Goal: Task Accomplishment & Management: Manage account settings

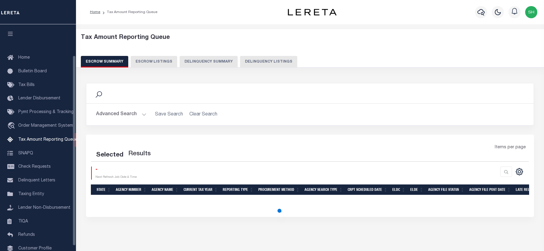
select select "100"
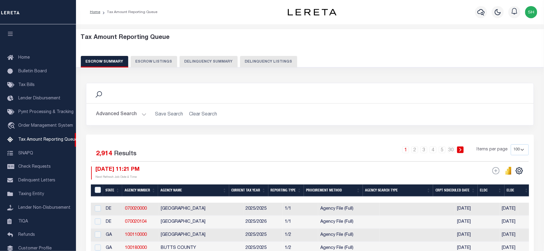
scroll to position [37, 0]
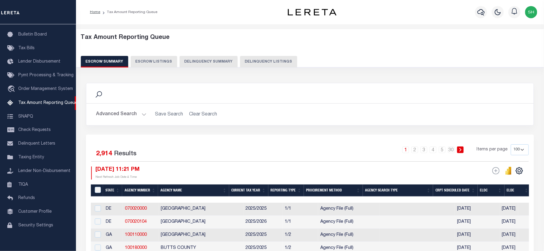
click at [271, 60] on button "Delinquency Listings" at bounding box center [268, 62] width 57 height 12
select select "100"
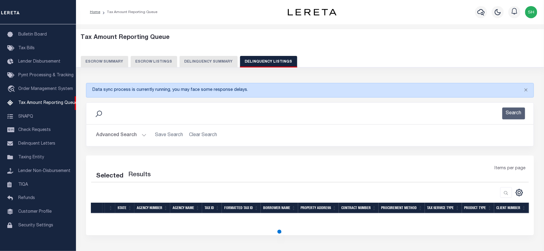
select select "100"
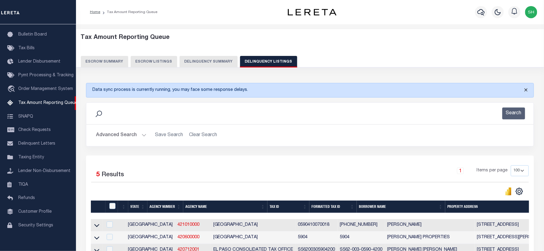
click at [528, 90] on button "Close" at bounding box center [526, 89] width 15 height 13
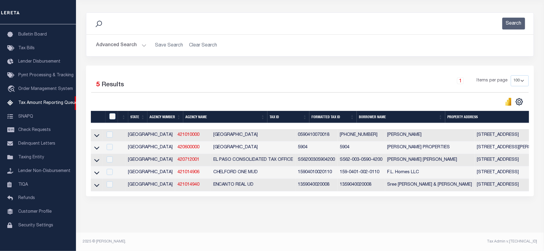
scroll to position [0, 0]
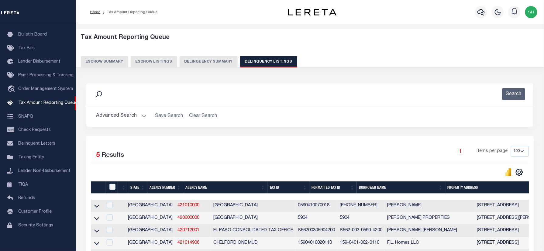
click at [125, 119] on button "Advanced Search" at bounding box center [121, 116] width 50 height 12
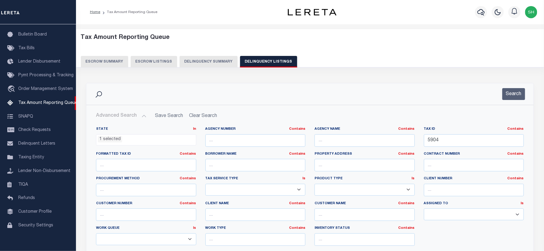
click at [314, 86] on div "Search" at bounding box center [310, 94] width 448 height 22
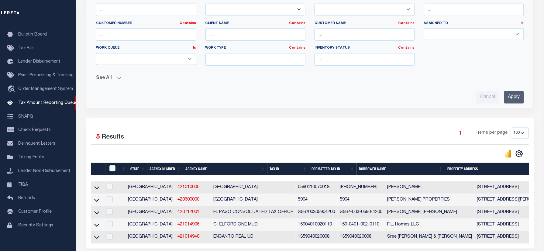
scroll to position [203, 0]
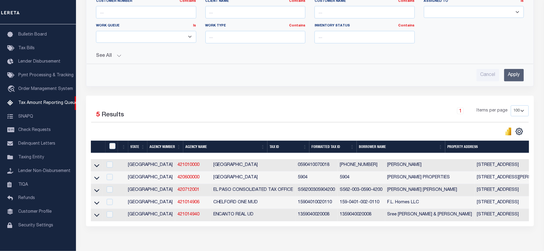
click at [385, 107] on div "1 Items per page 10 25 50 100 500" at bounding box center [366, 114] width 326 height 16
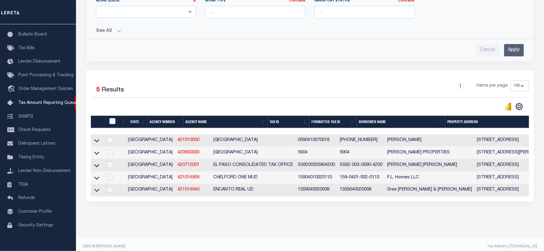
scroll to position [241, 0]
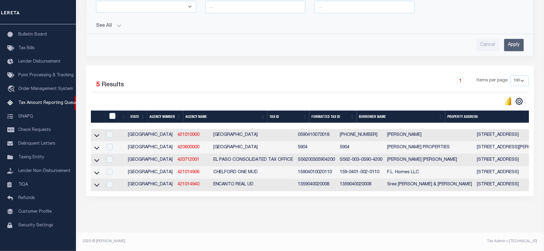
click at [255, 230] on div "Tax Amount Reporting Queue Escrow Summary Escrow Listings In" at bounding box center [310, 15] width 465 height 435
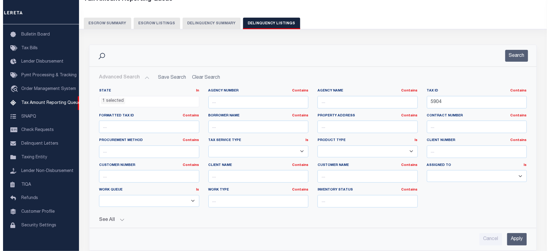
scroll to position [0, 0]
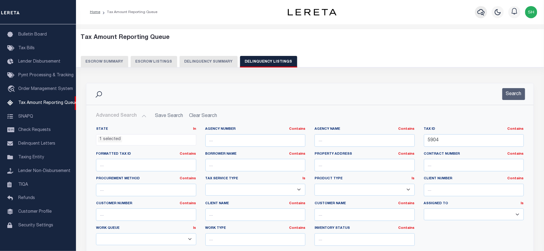
click at [476, 11] on button "button" at bounding box center [481, 12] width 12 height 12
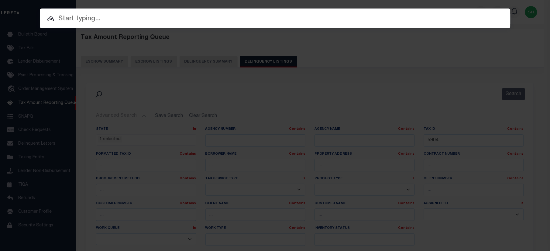
click at [413, 16] on input "text" at bounding box center [275, 19] width 471 height 11
paste input "104408509"
type input "104408509"
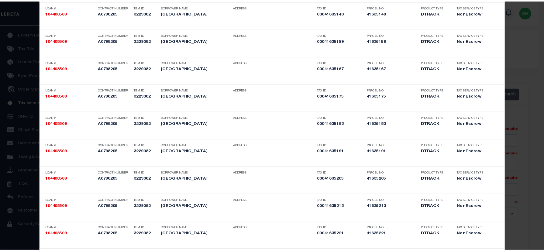
scroll to position [973, 0]
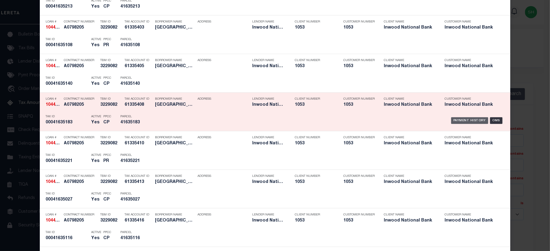
click at [455, 121] on div "Payment History" at bounding box center [470, 120] width 37 height 7
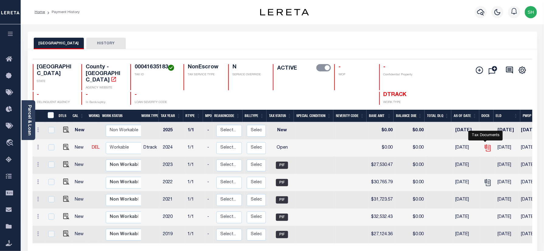
click at [486, 144] on icon "" at bounding box center [488, 148] width 8 height 8
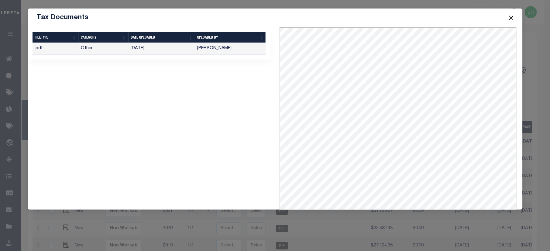
click at [512, 15] on button "Close" at bounding box center [512, 18] width 8 height 8
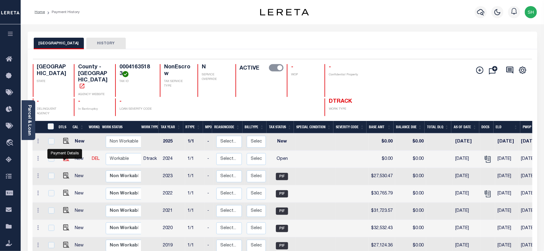
click at [66, 159] on img "" at bounding box center [66, 158] width 6 height 6
checkbox input "true"
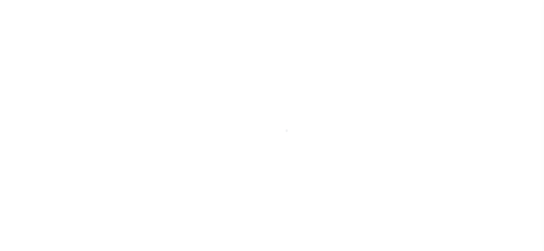
select select "OP2"
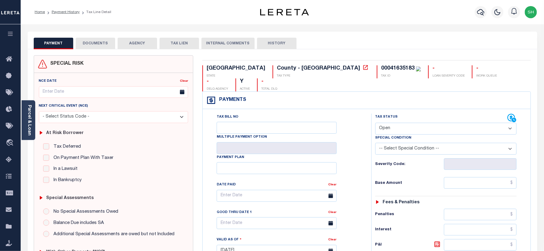
click at [392, 123] on select "- Select Status Code - Open Due/Unpaid Paid Incomplete No Tax Due Internal Refu…" at bounding box center [447, 129] width 142 height 12
click at [68, 14] on link "Payment History" at bounding box center [66, 12] width 28 height 4
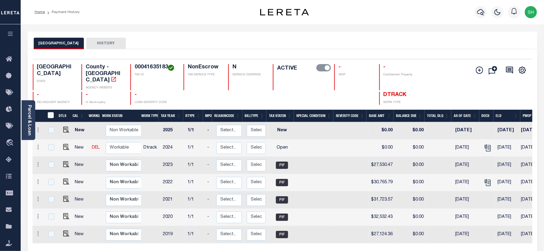
click at [66, 145] on td at bounding box center [65, 148] width 15 height 17
checkbox input "true"
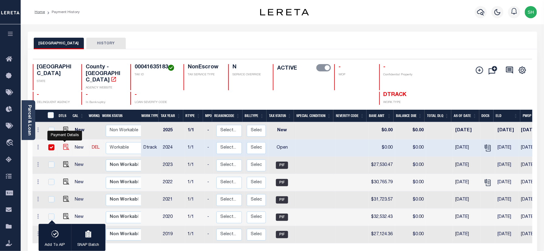
click at [63, 144] on img "" at bounding box center [66, 147] width 6 height 6
checkbox input "false"
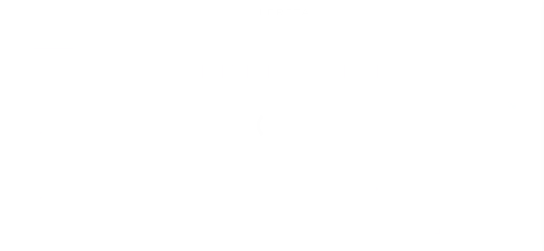
select select "OP2"
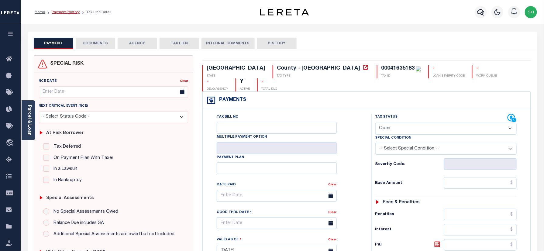
click at [68, 10] on link "Payment History" at bounding box center [66, 12] width 28 height 4
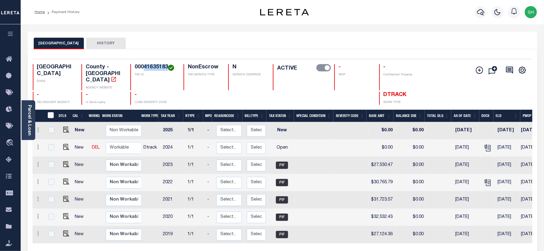
drag, startPoint x: 144, startPoint y: 65, endPoint x: 167, endPoint y: 63, distance: 23.2
click at [167, 63] on div "Selected 7 Results 1 Items per page 25 50 100 TX STATE County - TX AGENCY WEBSI…" at bounding box center [282, 82] width 509 height 46
copy h4 "41635183"
click at [26, 121] on div "Parcel & Loan" at bounding box center [29, 120] width 14 height 40
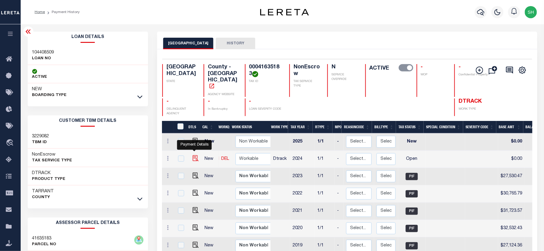
click at [193, 155] on img "" at bounding box center [196, 158] width 6 height 6
checkbox input "true"
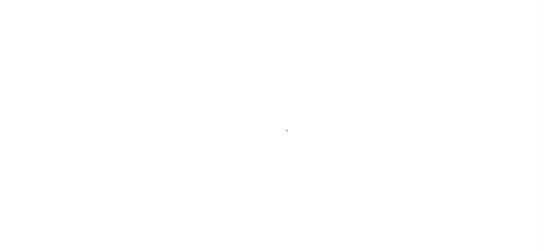
checkbox input "false"
type textarea "Parcel is Inactive for 2024 Research Required. E-mail sent to Research Team."
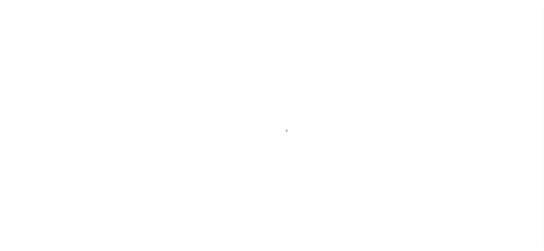
type input "[DATE]"
select select "OP2"
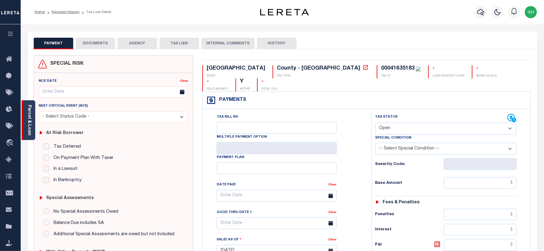
click at [30, 120] on link "Parcel & Loan" at bounding box center [29, 120] width 4 height 31
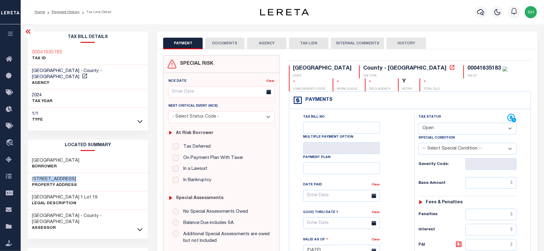
drag, startPoint x: 28, startPoint y: 172, endPoint x: 71, endPoint y: 172, distance: 42.3
click at [71, 173] on div "4924 SUN VALLEY DR Property Address" at bounding box center [88, 182] width 121 height 19
copy h3 "4924 SUN VALLEY"
drag, startPoint x: 375, startPoint y: 67, endPoint x: 401, endPoint y: 68, distance: 26.8
click at [468, 68] on div "00041635183" at bounding box center [488, 68] width 40 height 7
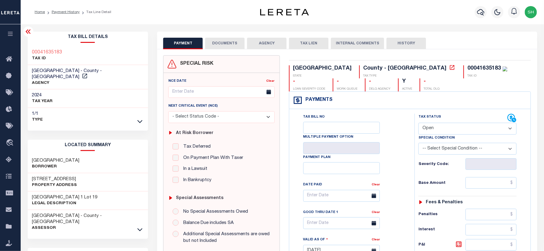
click at [383, 85] on div "TX STATE County - TX TAX TYPE 00041635183 TAX ID - LOAN SEVERITY CODE - WORK QU…" at bounding box center [410, 78] width 242 height 26
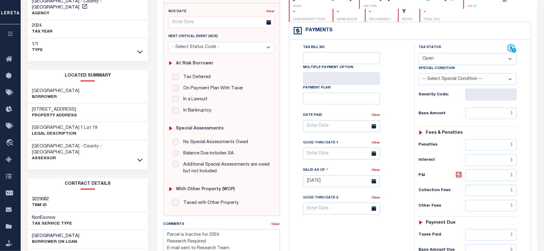
scroll to position [81, 0]
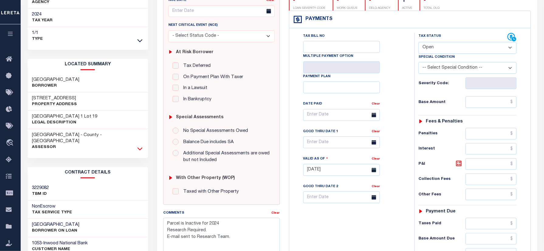
click at [141, 146] on icon at bounding box center [139, 149] width 5 height 6
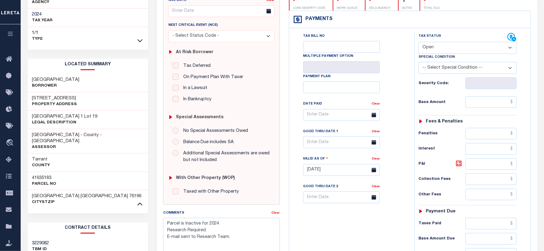
click at [25, 164] on div "Tax Bill Details 00041635183 TAX ID 1/1" at bounding box center [88, 174] width 130 height 447
copy h3 "41635183"
click at [40, 175] on h3 "41635183" at bounding box center [44, 178] width 24 height 6
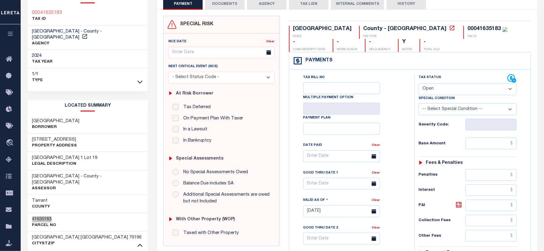
scroll to position [0, 0]
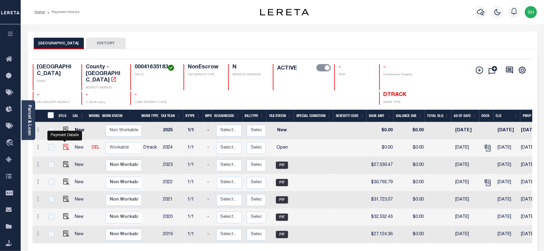
click at [66, 144] on img "" at bounding box center [66, 147] width 6 height 6
checkbox input "true"
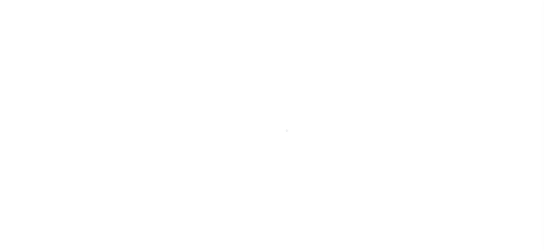
select select "OP2"
checkbox input "false"
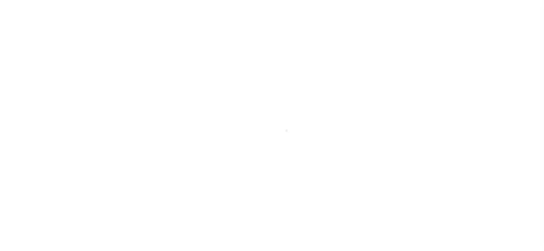
type textarea "Parcel is Inactive for 2024 Research Required. E-mail sent to Research Team."
type input "[DATE]"
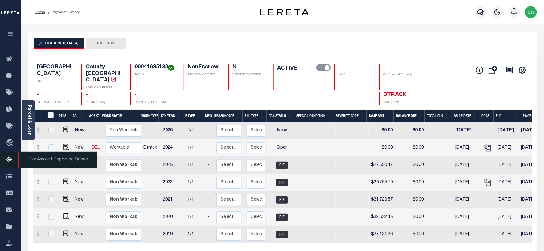
click at [45, 156] on span "Tax Amount Reporting Queue" at bounding box center [57, 160] width 79 height 17
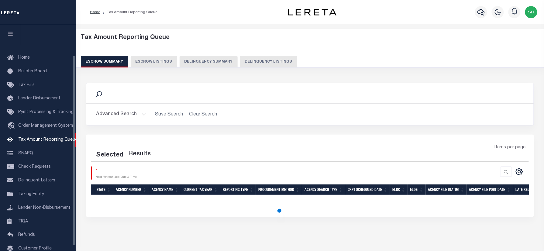
scroll to position [37, 0]
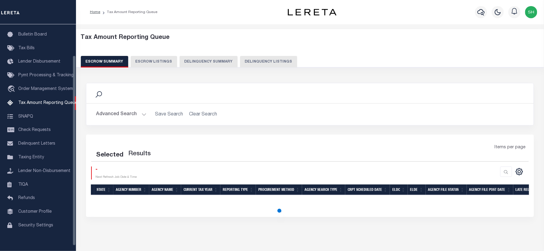
click at [264, 58] on button "Delinquency Listings" at bounding box center [268, 62] width 57 height 12
select select "[GEOGRAPHIC_DATA]"
select select "100"
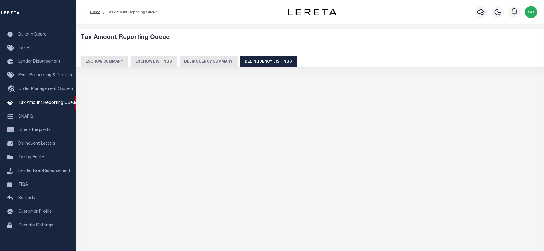
select select "100"
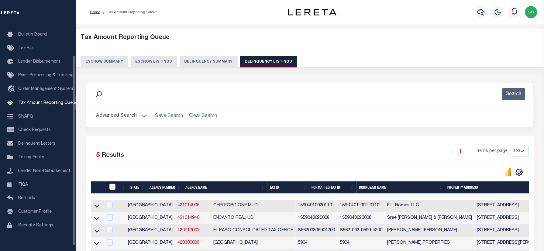
click at [111, 116] on button "Advanced Search" at bounding box center [121, 116] width 50 height 12
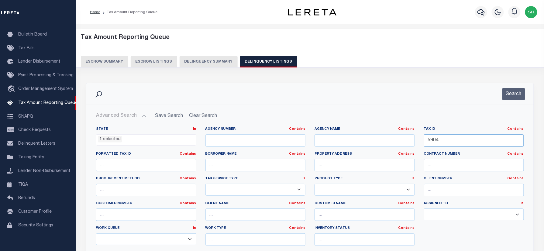
drag, startPoint x: 457, startPoint y: 141, endPoint x: 371, endPoint y: 138, distance: 86.1
click at [371, 138] on div "State In In AK AL AR AZ CA CO CT DC DE FL GA GU HI IA ID IL IN KS KY LA MA MD M…" at bounding box center [310, 189] width 437 height 124
type input "5904"
click at [446, 137] on input "5904" at bounding box center [474, 140] width 100 height 12
paste input "00041635183"
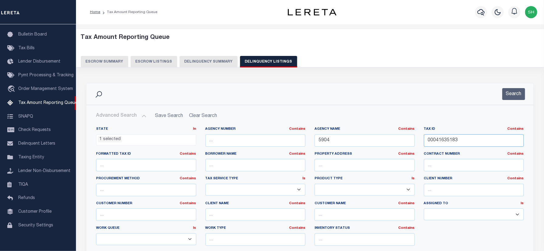
drag, startPoint x: 447, startPoint y: 139, endPoint x: 410, endPoint y: 139, distance: 36.8
click at [410, 139] on div "State In In AK AL AR AZ CA CO CT DC DE FL GA GU HI IA ID IL IN KS KY LA MA MD M…" at bounding box center [310, 189] width 437 height 124
type input "00041635183"
drag, startPoint x: 334, startPoint y: 144, endPoint x: 255, endPoint y: 144, distance: 78.8
click at [255, 144] on div "State In In AK AL AR AZ CA CO CT DC DE FL GA GU HI IA ID IL IN KS KY LA MA MD M…" at bounding box center [310, 189] width 437 height 124
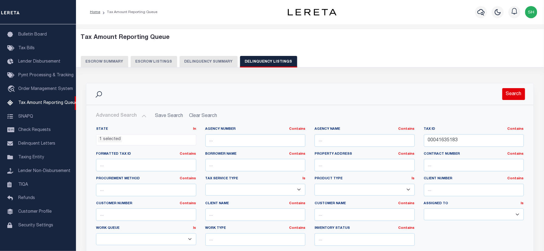
click at [526, 94] on button "Search" at bounding box center [514, 94] width 23 height 12
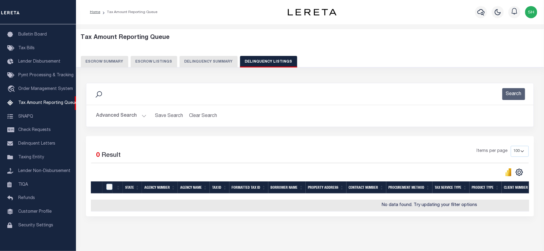
click at [117, 115] on button "Advanced Search" at bounding box center [121, 116] width 50 height 12
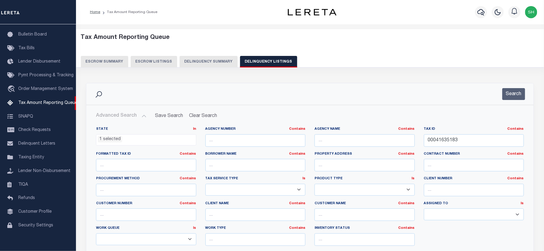
click at [114, 140] on li "1 selected" at bounding box center [110, 139] width 24 height 7
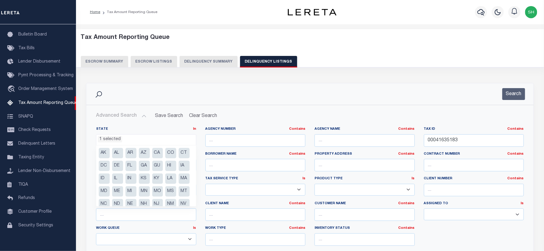
scroll to position [43, 0]
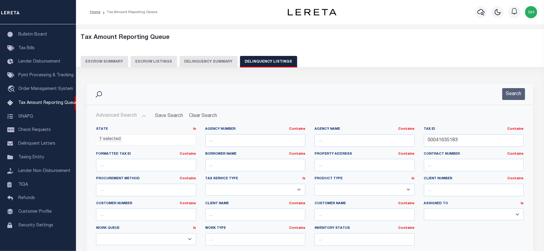
click at [360, 83] on div "Search" at bounding box center [310, 94] width 448 height 22
click at [469, 138] on input "00041635183" at bounding box center [474, 140] width 100 height 12
drag, startPoint x: 469, startPoint y: 140, endPoint x: 331, endPoint y: 135, distance: 137.9
click at [331, 135] on div "State In In AK AL AR AZ CA CO CT DC DE FL GA GU HI IA ID IL IN KS KY LA MA MD M…" at bounding box center [310, 189] width 437 height 124
paste input "text"
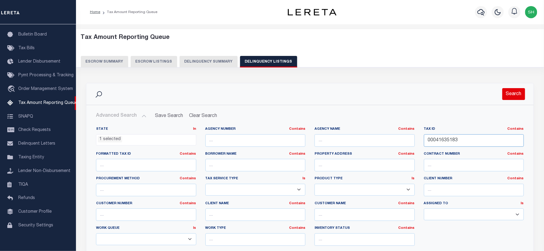
type input "00041635183"
click at [520, 95] on button "Search" at bounding box center [514, 94] width 23 height 12
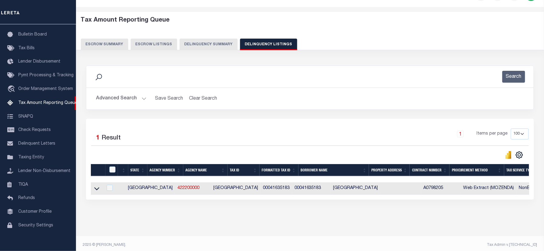
scroll to position [26, 0]
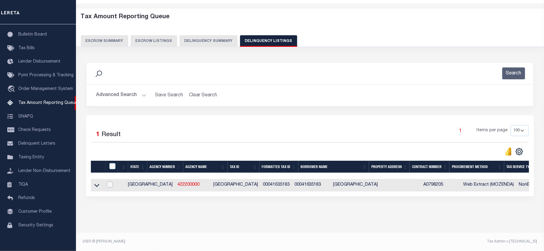
click at [113, 182] on input "checkbox" at bounding box center [110, 185] width 6 height 6
checkbox input "true"
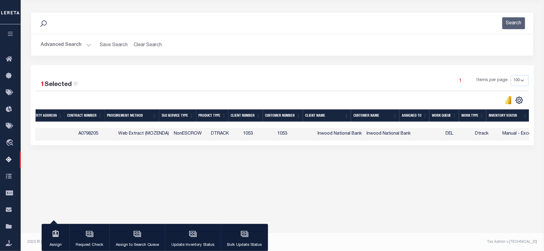
scroll to position [0, 0]
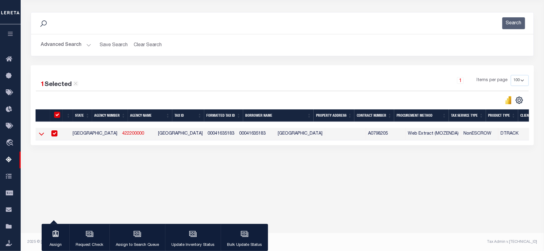
click at [41, 135] on icon at bounding box center [41, 134] width 5 height 6
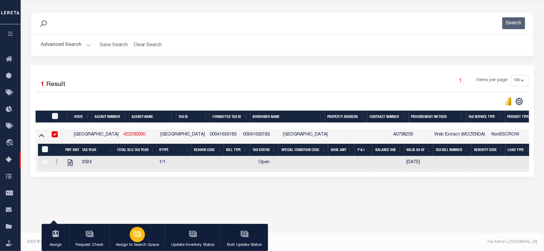
click at [141, 233] on div "button" at bounding box center [137, 234] width 15 height 15
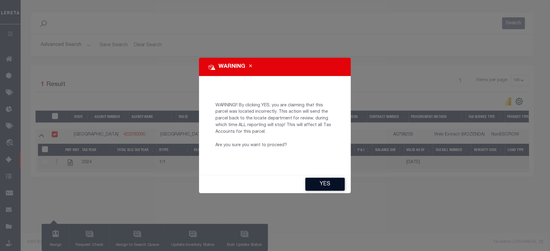
click at [324, 184] on button "YES" at bounding box center [326, 184] width 40 height 13
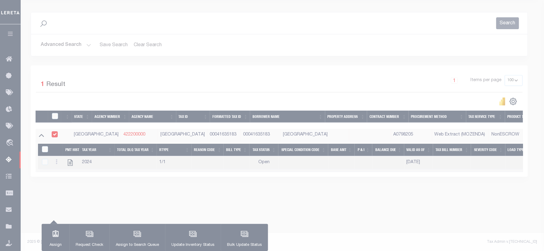
type input "Shobha.Rani@accumatch.com"
type input "08/21/2025"
type input "BP"
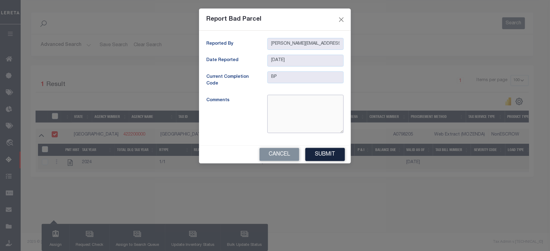
click at [292, 100] on textarea at bounding box center [306, 114] width 76 height 38
type textarea "Parcel is inactive"
click at [330, 155] on button "Submit" at bounding box center [326, 154] width 40 height 13
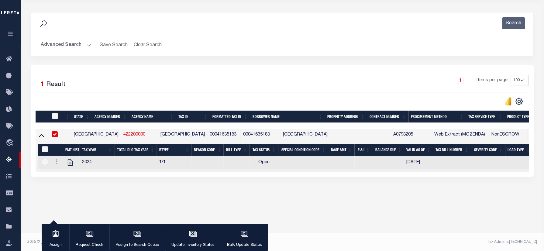
click at [381, 195] on div "Data sync process is currently running, you may face some response delays. Sear…" at bounding box center [283, 100] width 512 height 189
click at [140, 234] on icon "button" at bounding box center [138, 234] width 6 height 5
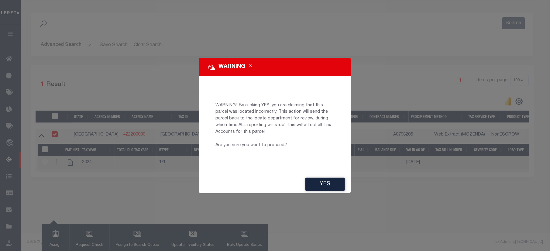
click at [389, 192] on div "WARNING WARNING!! By clicking YES, you are claiming that this parcel was locate…" at bounding box center [275, 125] width 550 height 251
click at [251, 66] on icon "Close" at bounding box center [250, 66] width 3 height 5
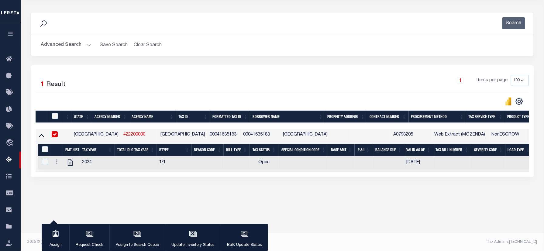
click at [417, 206] on div "Tax Amount Reporting Queue Escrow Summary Escrow Listings In" at bounding box center [283, 87] width 520 height 254
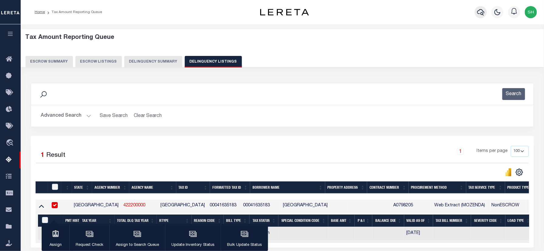
click at [485, 8] on button "button" at bounding box center [481, 12] width 12 height 12
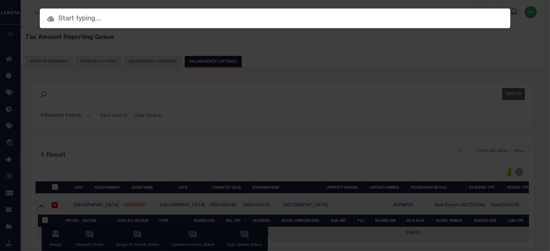
click at [377, 19] on input "text" at bounding box center [275, 19] width 471 height 11
paste input "321301"
type input "321301"
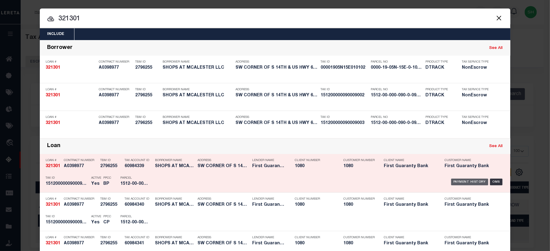
click at [467, 182] on div "Payment History" at bounding box center [470, 182] width 37 height 7
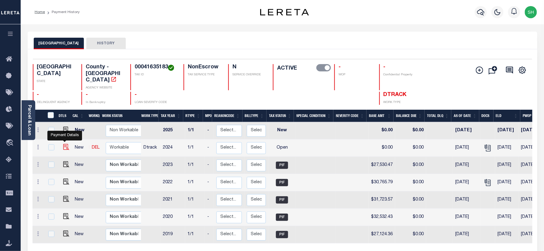
click at [64, 144] on img "" at bounding box center [66, 147] width 6 height 6
checkbox input "true"
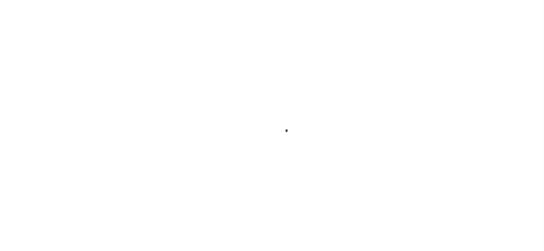
checkbox input "false"
type textarea "Parcel is Inactive for 2024 Research Required. E-mail sent to Research Team."
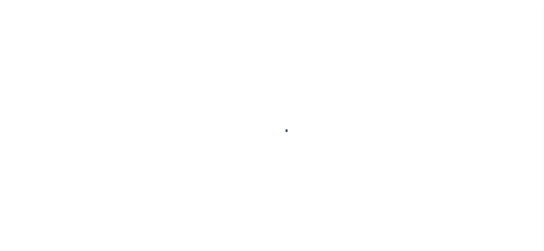
type input "[DATE]"
select select "OP2"
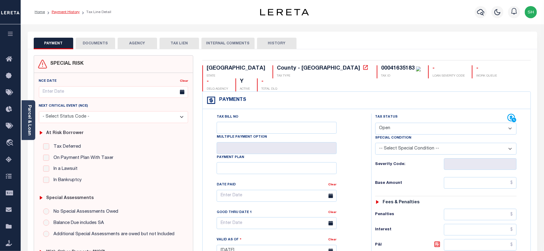
click at [60, 10] on li "Payment History" at bounding box center [62, 11] width 35 height 5
click at [60, 13] on link "Payment History" at bounding box center [66, 12] width 28 height 4
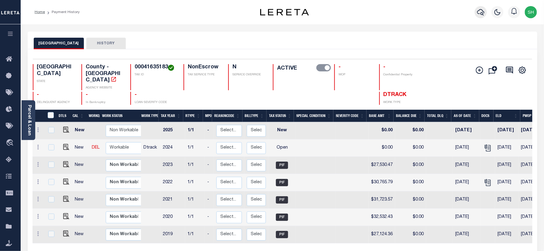
click at [481, 11] on icon "button" at bounding box center [480, 12] width 7 height 7
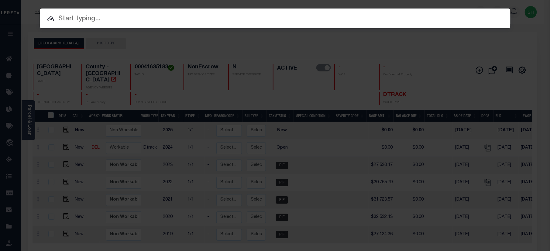
click at [424, 15] on input "text" at bounding box center [275, 19] width 471 height 11
paste input "104408509"
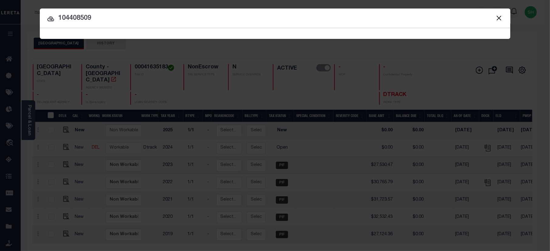
type input "104408509"
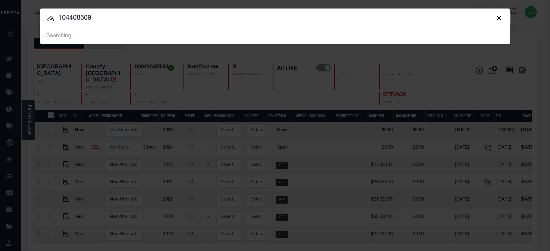
click at [64, 16] on input "104408509" at bounding box center [275, 18] width 471 height 11
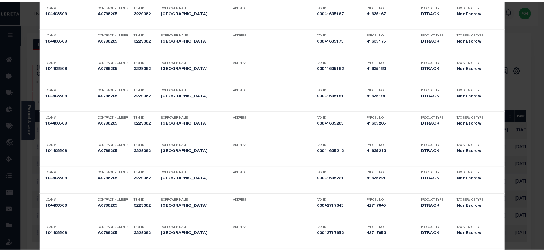
scroll to position [1361, 0]
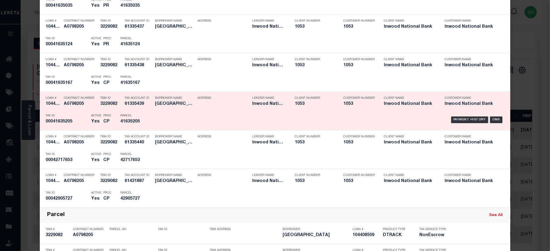
click at [453, 116] on div "Payment History OMS" at bounding box center [331, 120] width 348 height 18
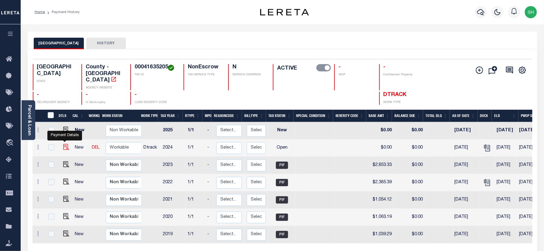
click at [63, 144] on img "" at bounding box center [66, 147] width 6 height 6
checkbox input "true"
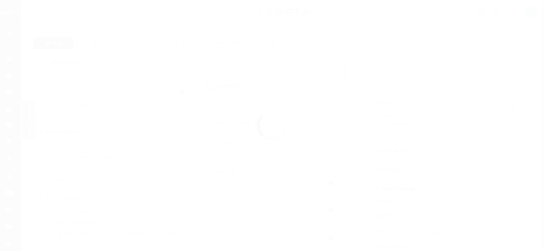
select select "OP2"
